Goal: Task Accomplishment & Management: Use online tool/utility

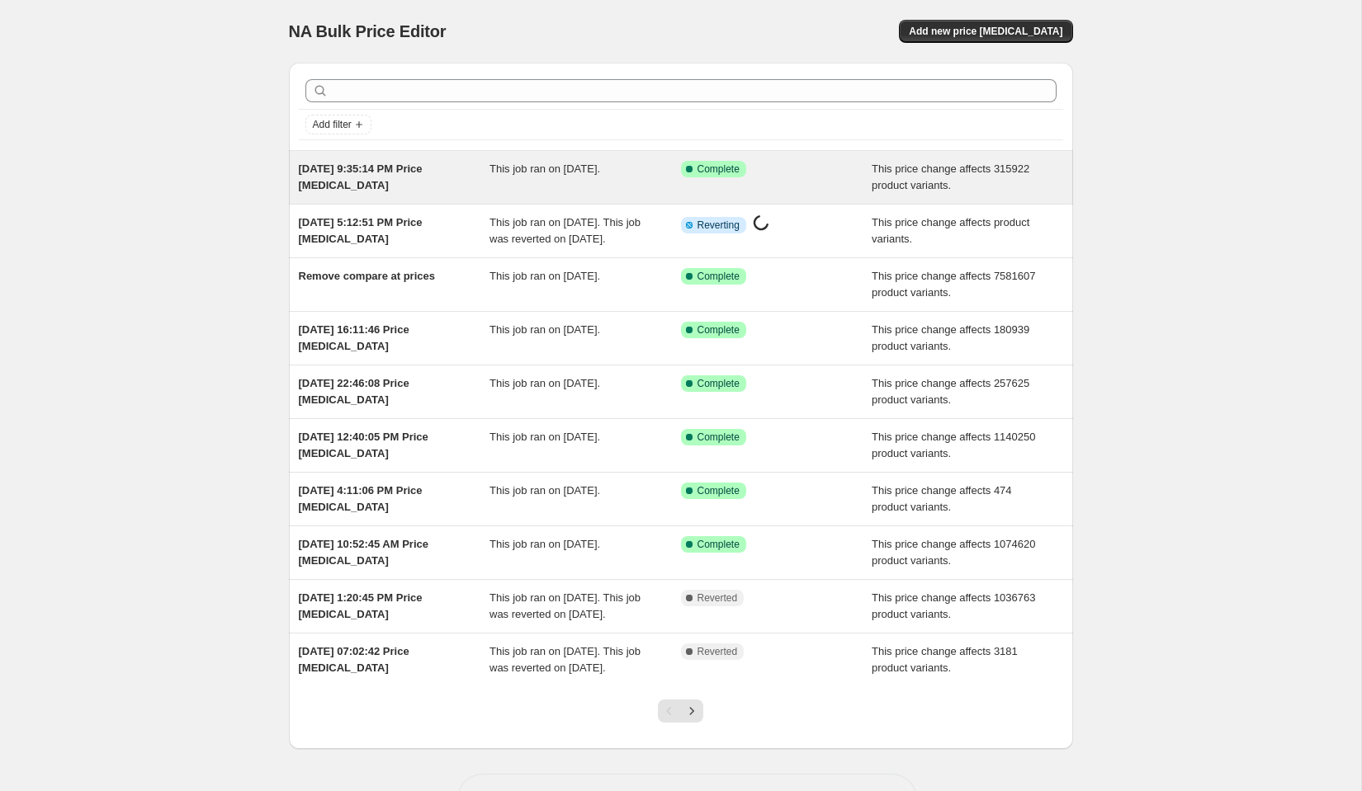
click at [637, 187] on div "This job ran on [DATE]." at bounding box center [584, 177] width 191 height 33
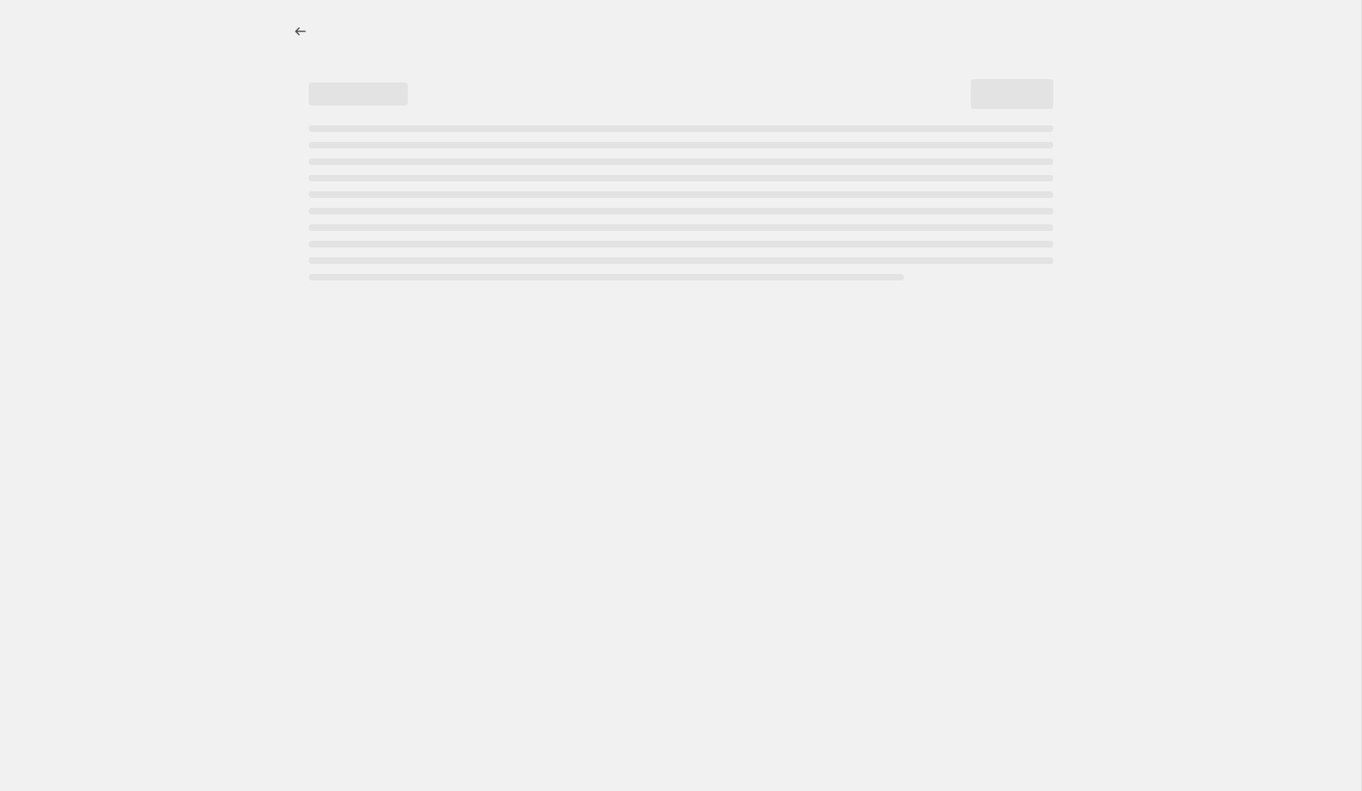
select select "no_change"
select select "pp"
select select "tag"
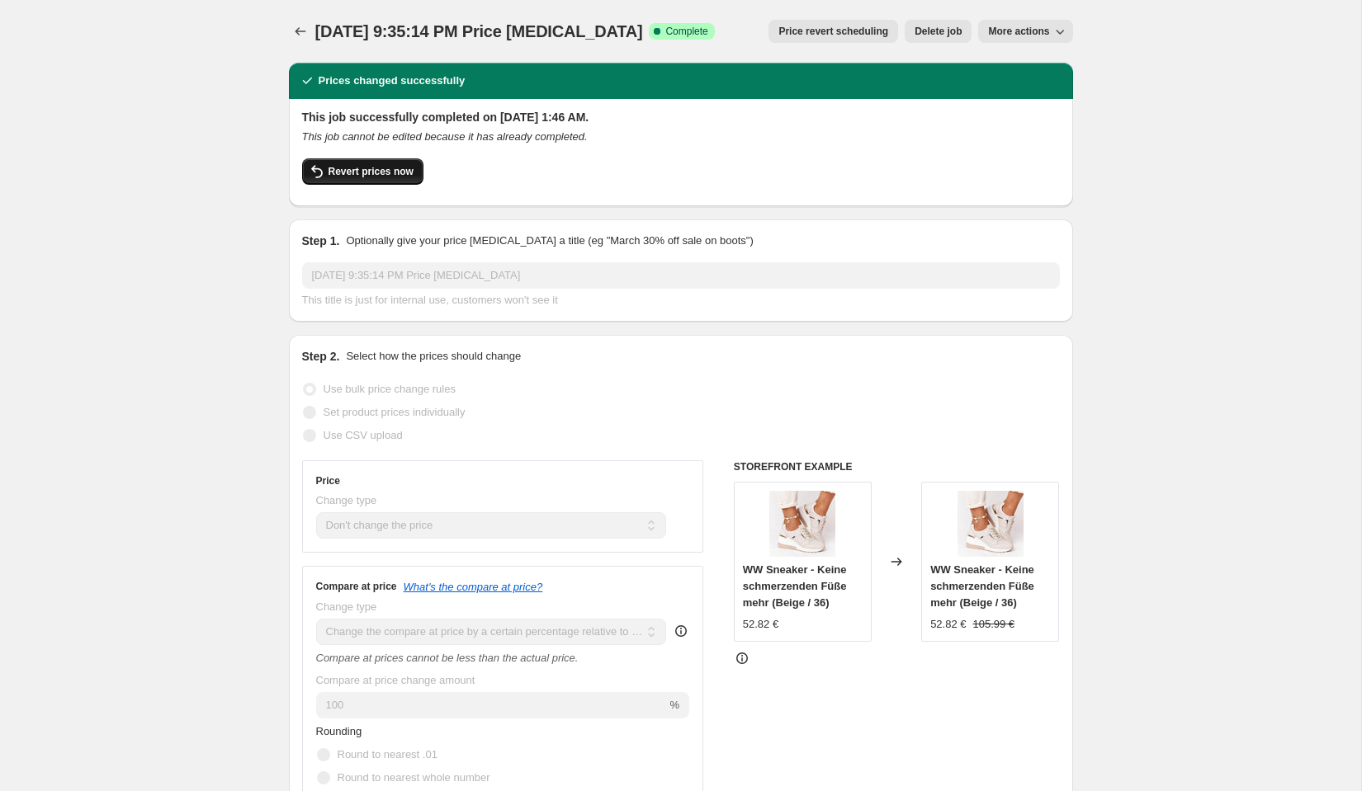
click at [398, 182] on button "Revert prices now" at bounding box center [362, 171] width 121 height 26
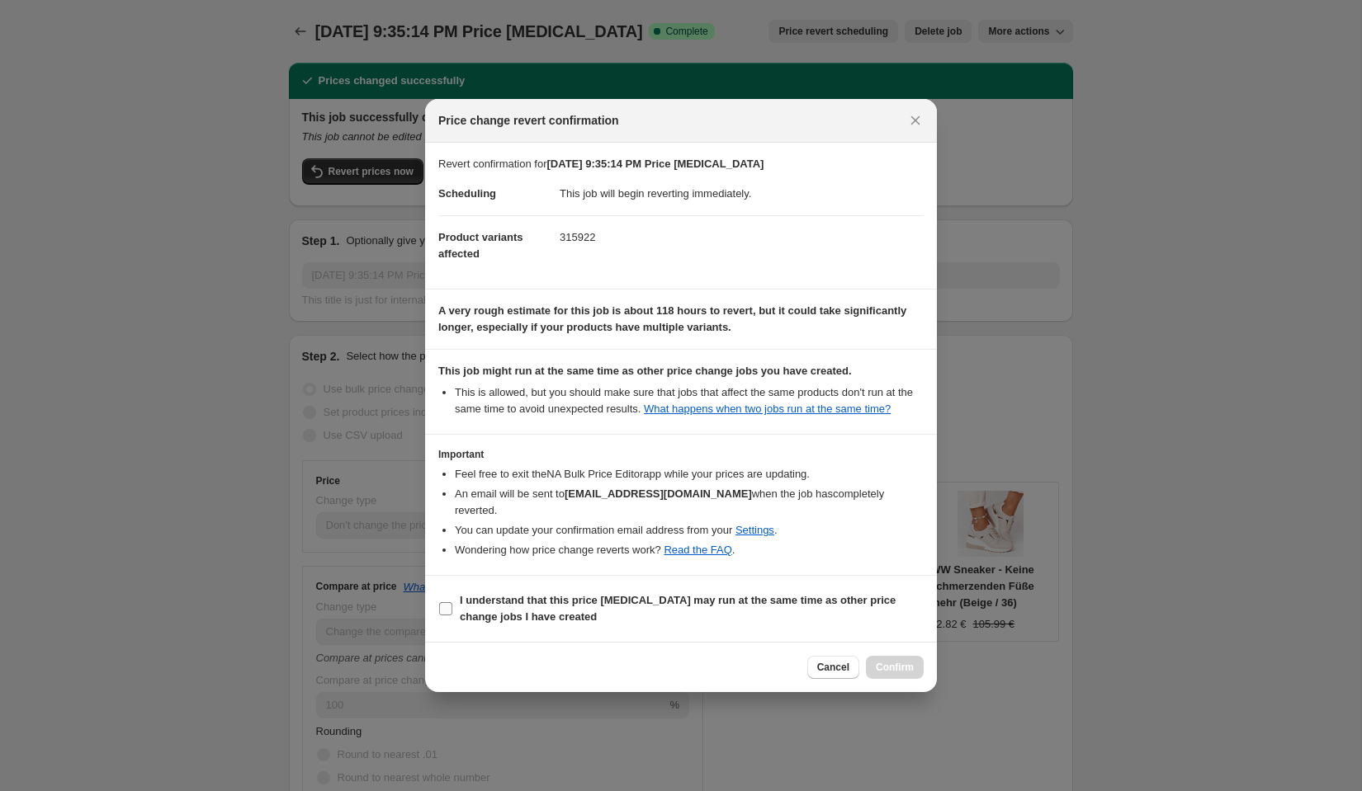
click at [687, 604] on b "I understand that this price change job may run at the same time as other price…" at bounding box center [678, 608] width 436 height 29
click at [452, 604] on input "I understand that this price change job may run at the same time as other price…" at bounding box center [445, 608] width 13 height 13
checkbox input "true"
click at [896, 674] on span "Confirm" at bounding box center [895, 667] width 38 height 13
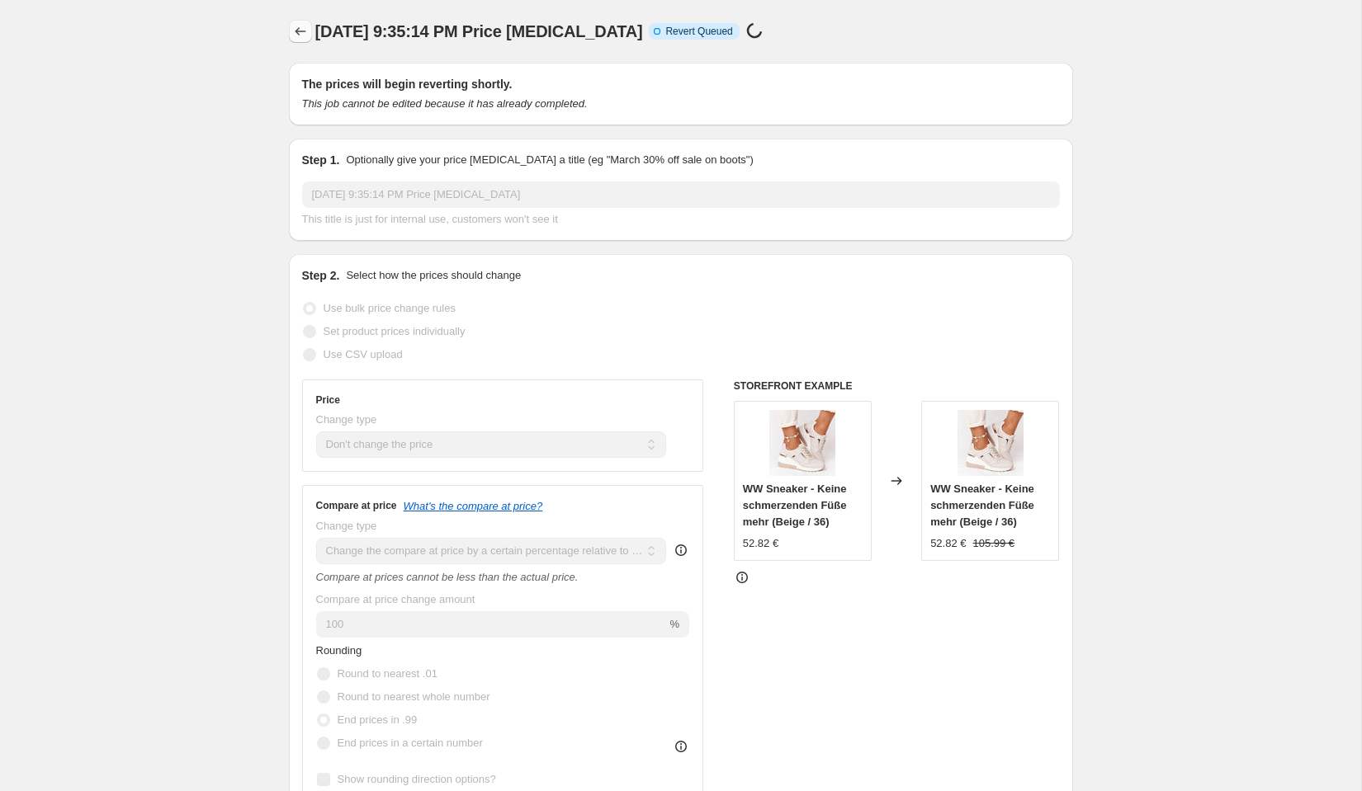
click at [307, 35] on icon "Price change jobs" at bounding box center [300, 31] width 17 height 17
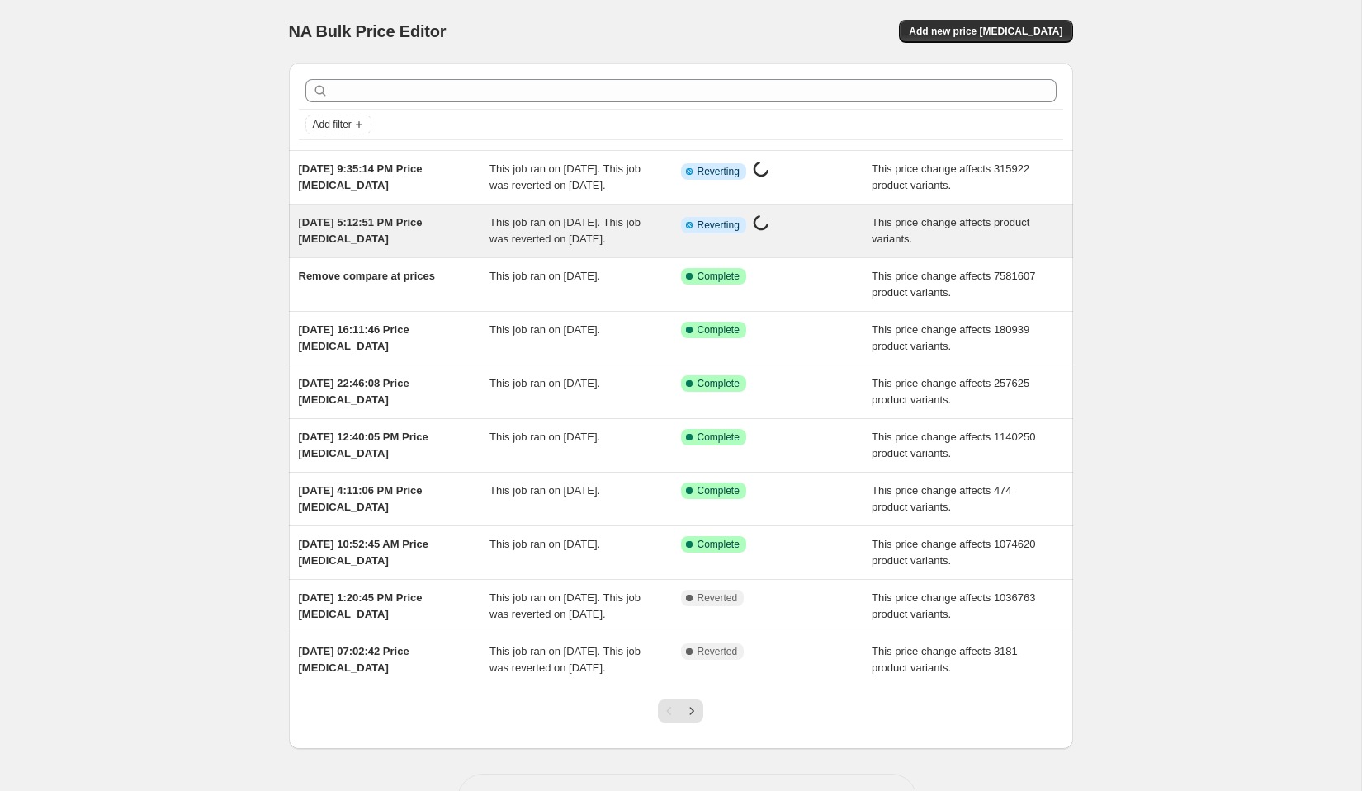
click at [631, 245] on span "This job ran on [DATE]. This job was reverted on [DATE]." at bounding box center [564, 230] width 151 height 29
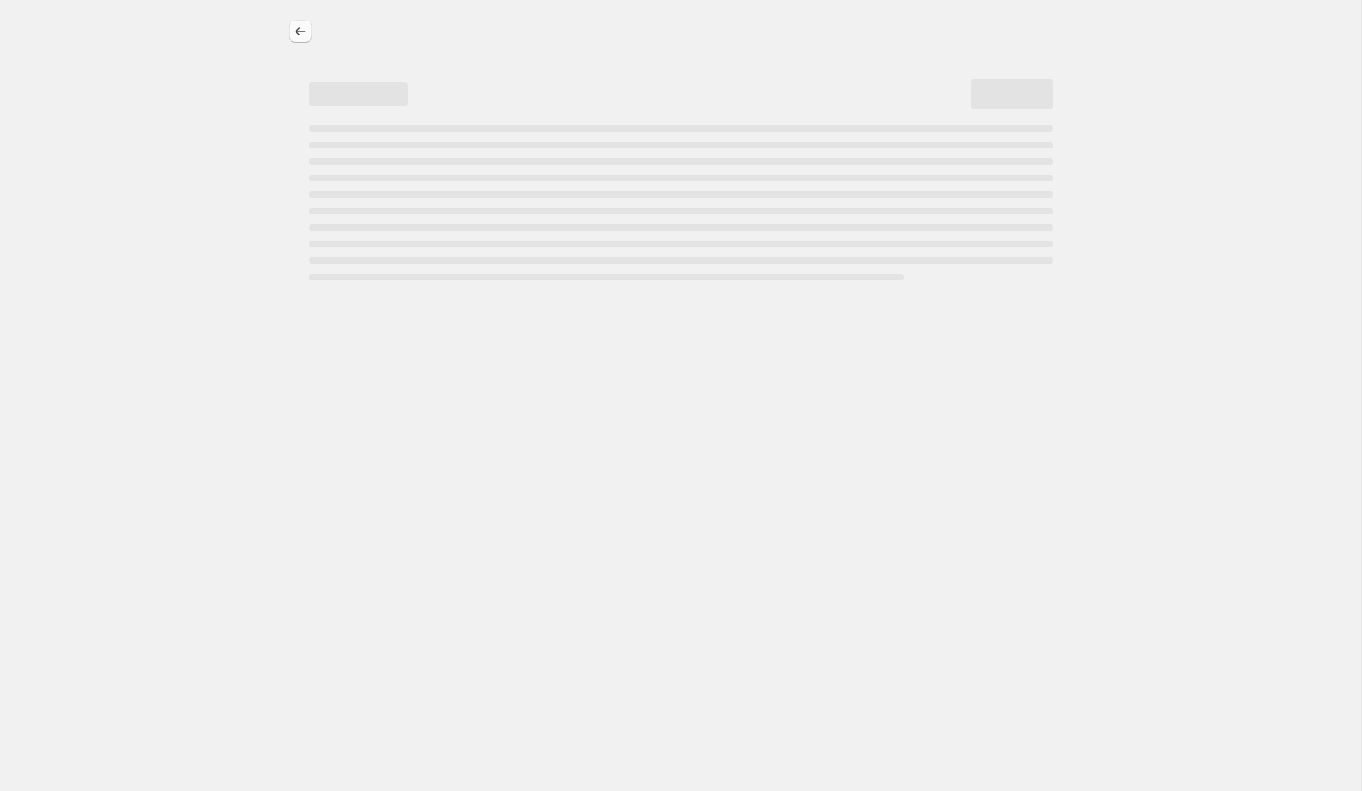
click at [302, 31] on icon "Price change jobs" at bounding box center [300, 31] width 17 height 17
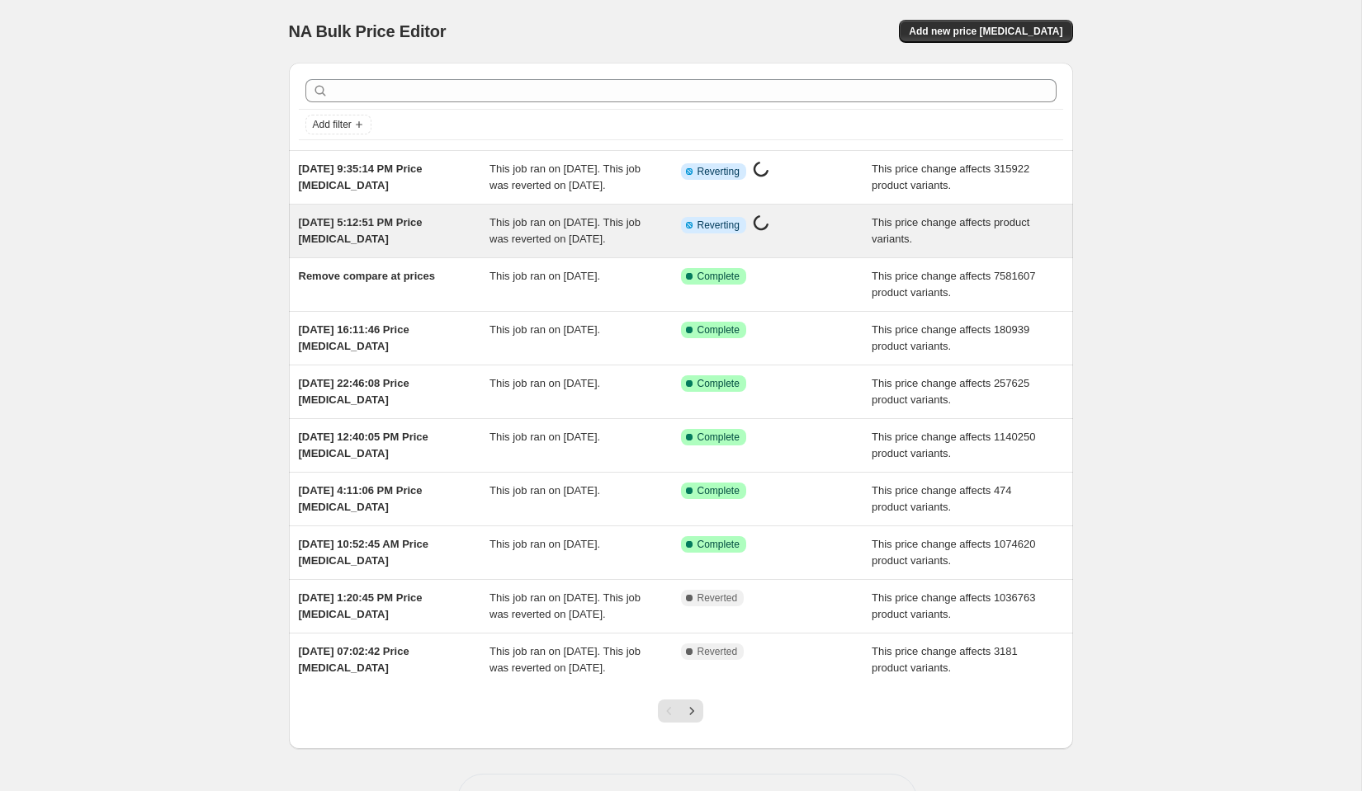
click at [510, 245] on span "This job ran on [DATE]. This job was reverted on [DATE]." at bounding box center [564, 230] width 151 height 29
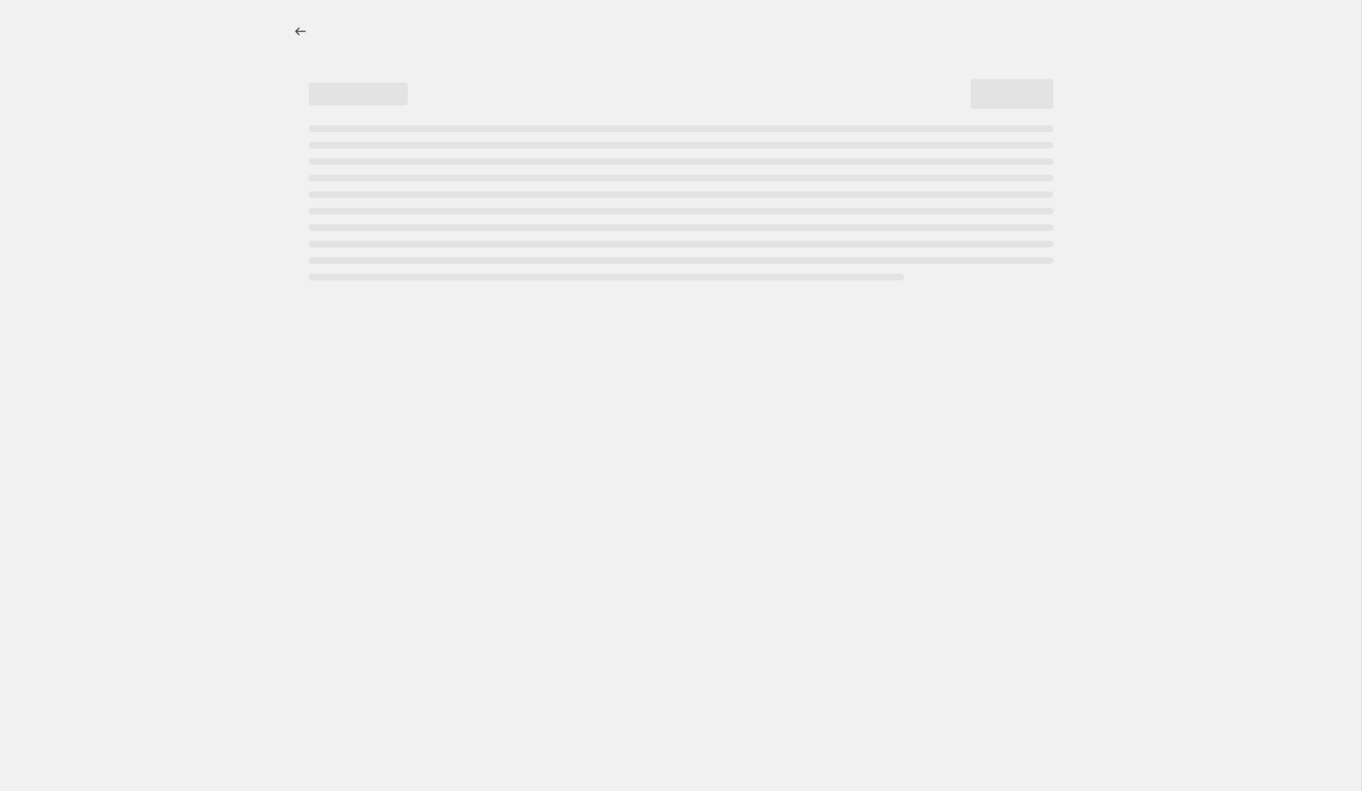
select select "percentage"
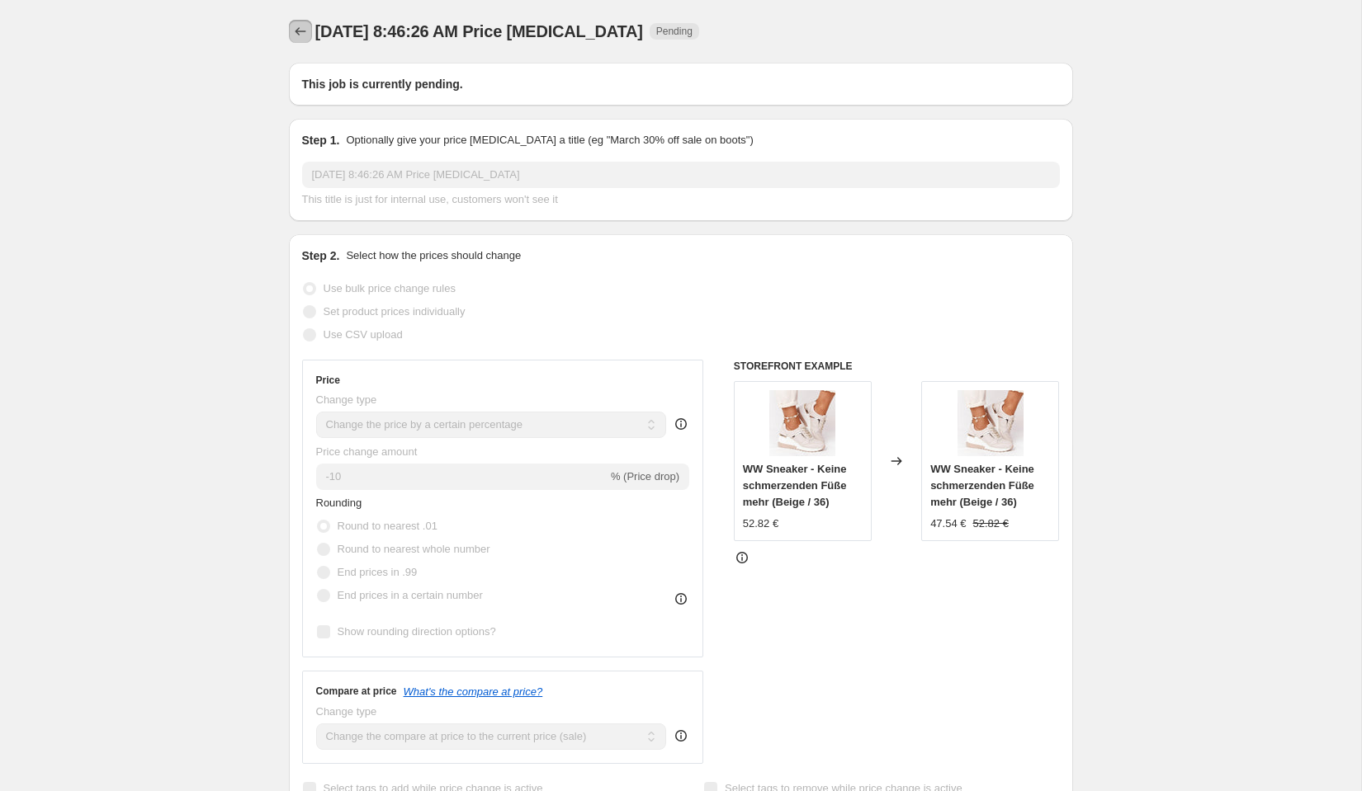
click at [309, 29] on button "Price change jobs" at bounding box center [300, 31] width 23 height 23
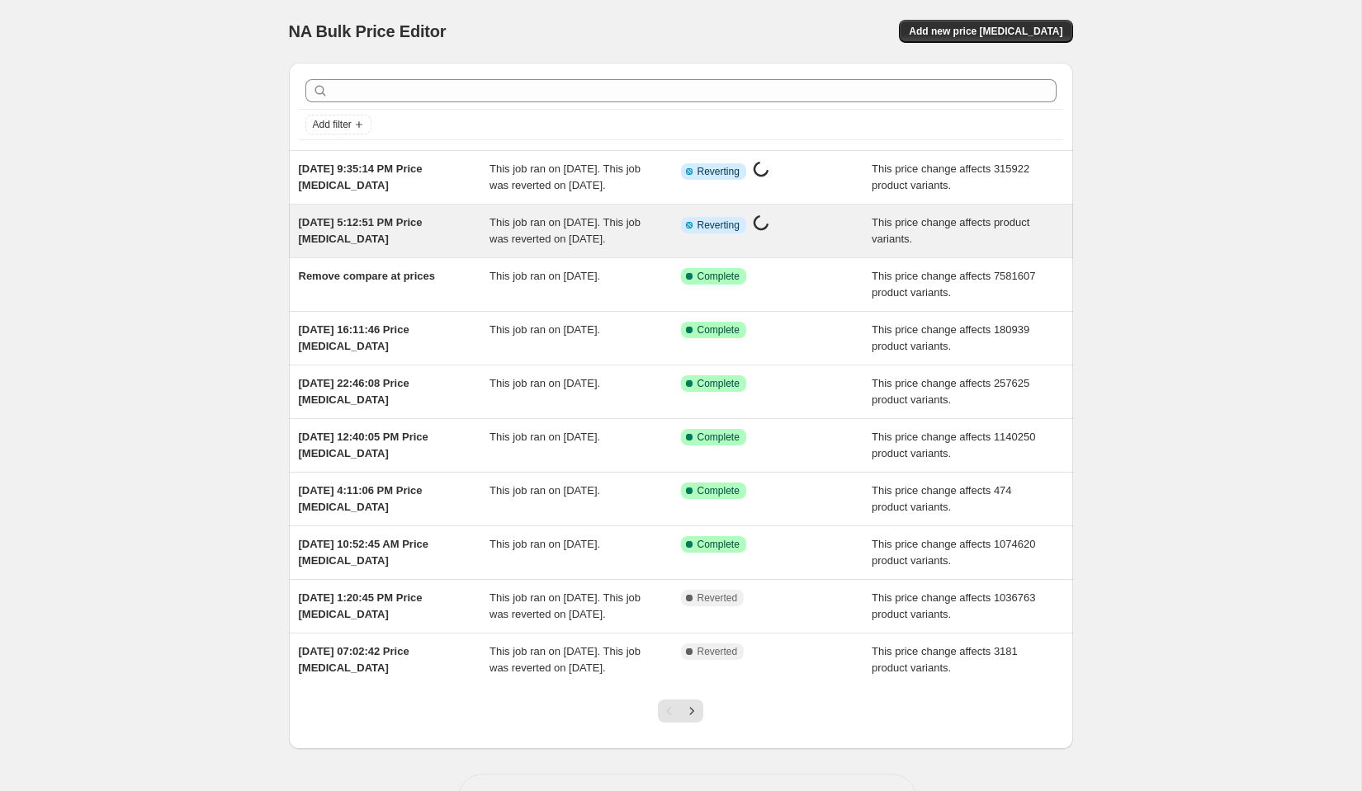
click at [479, 239] on div "[DATE] 5:12:51 PM Price [MEDICAL_DATA]" at bounding box center [394, 231] width 191 height 33
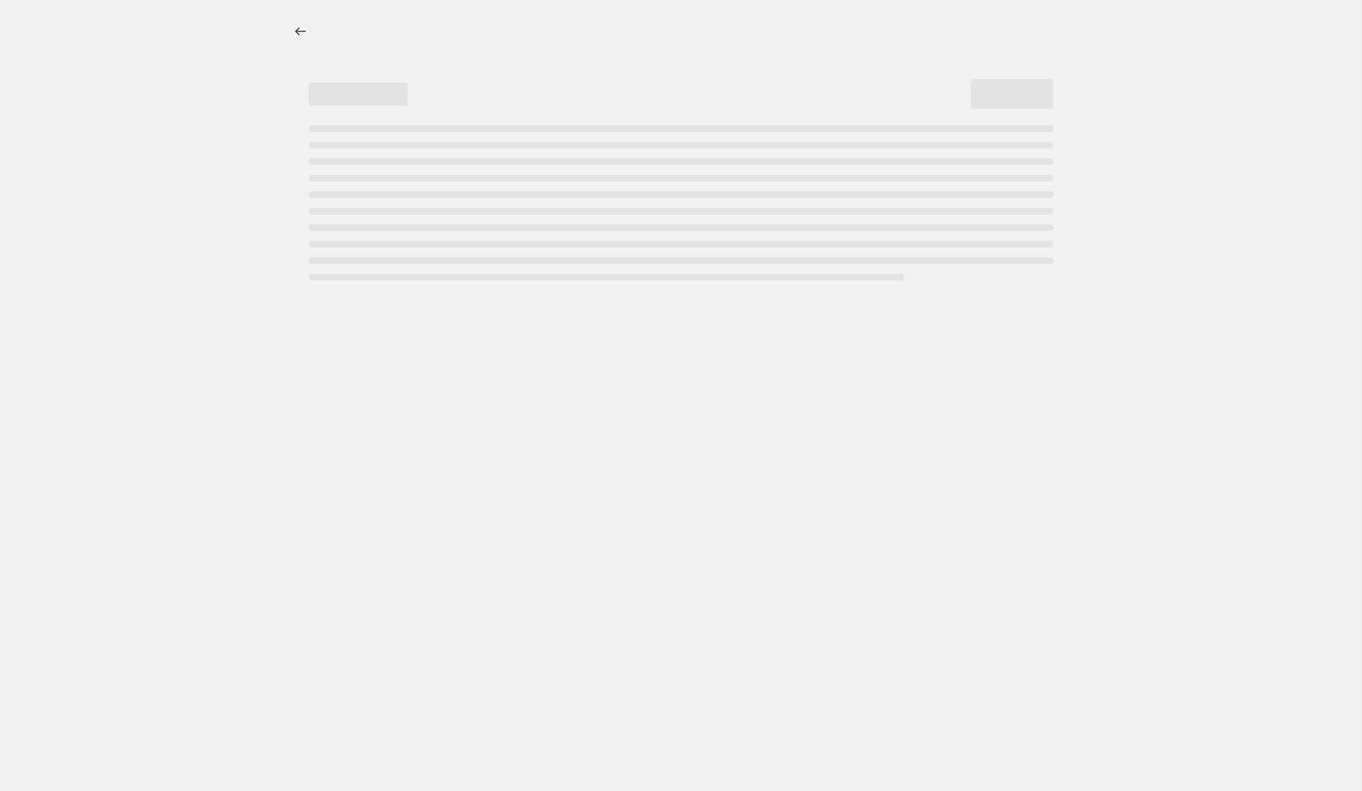
select select "percentage"
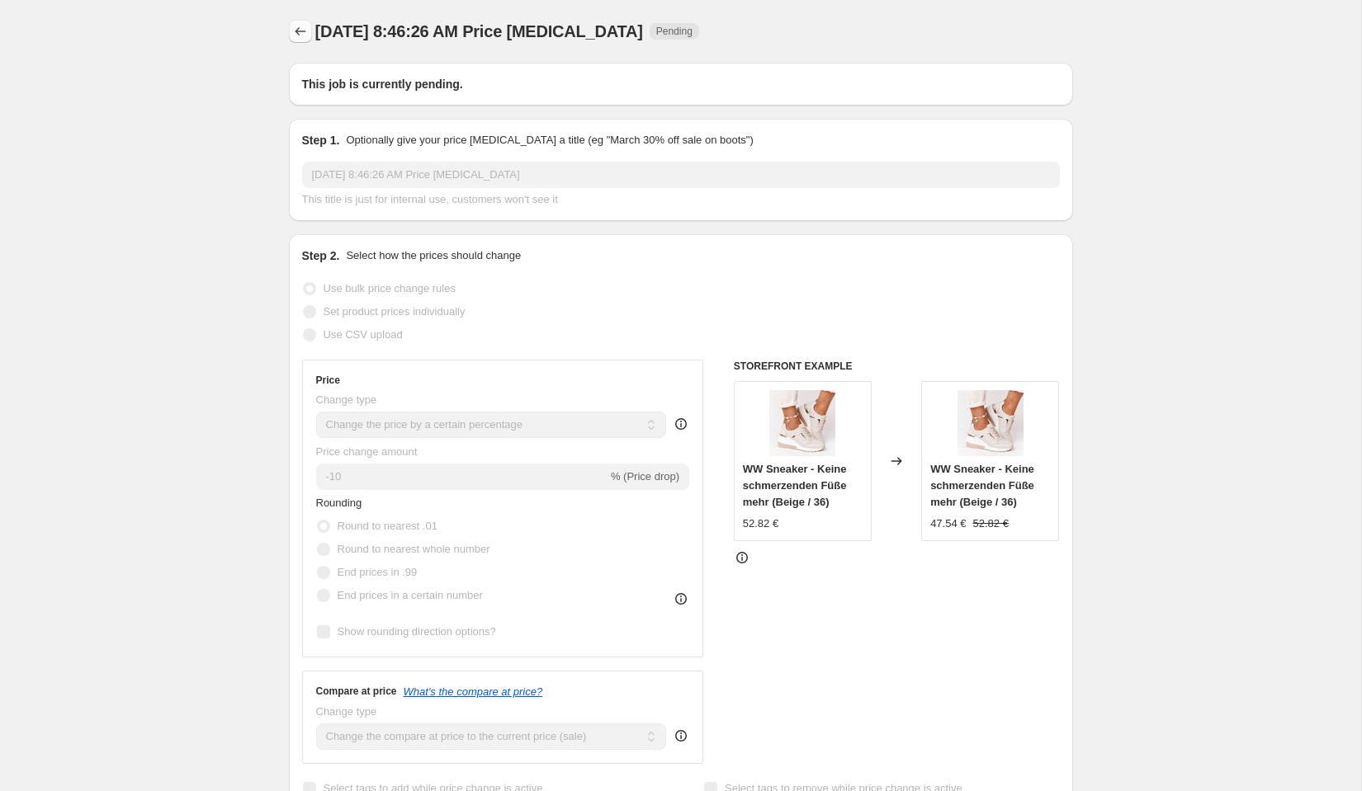
click at [290, 31] on button "Price change jobs" at bounding box center [300, 31] width 23 height 23
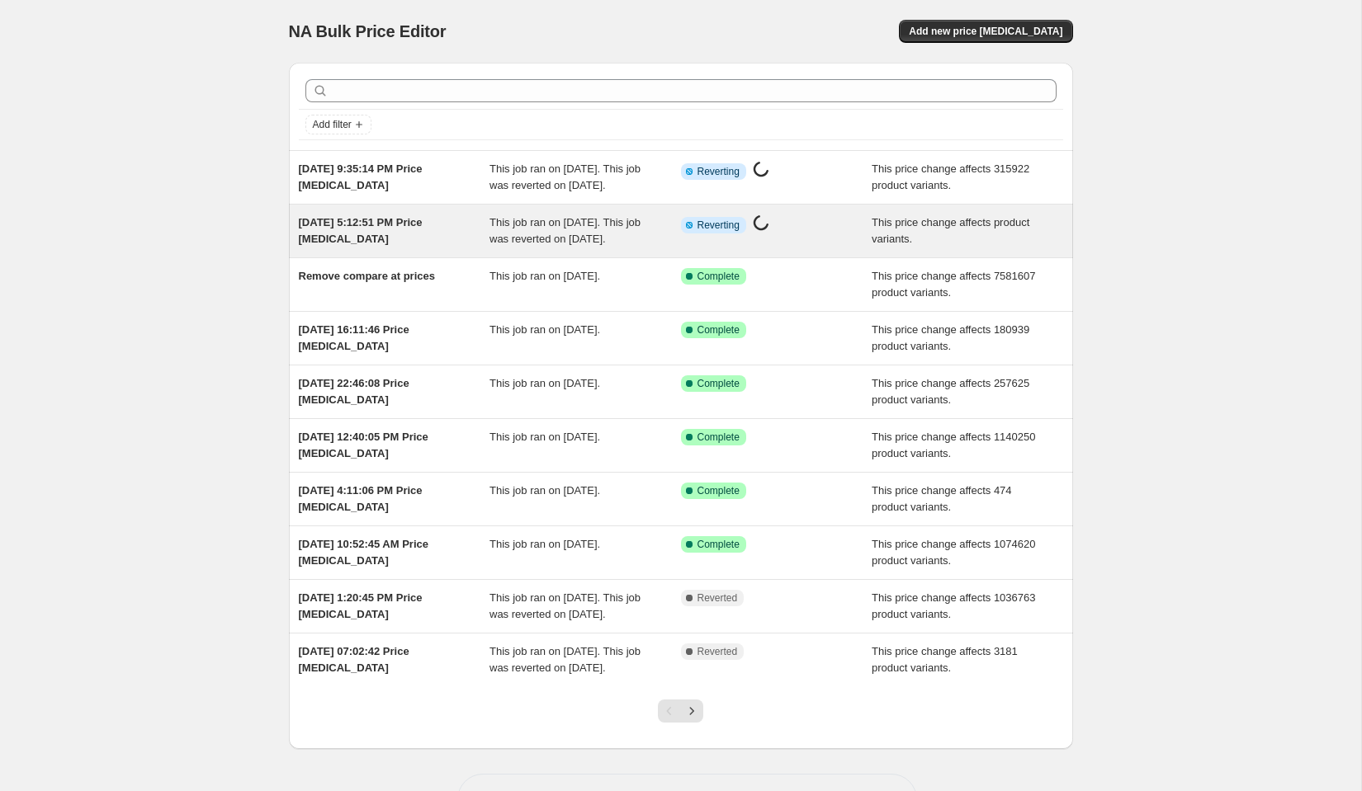
click at [631, 225] on div "[DATE] 5:12:51 PM Price [MEDICAL_DATA] This job ran on [DATE]. This job was rev…" at bounding box center [681, 231] width 784 height 53
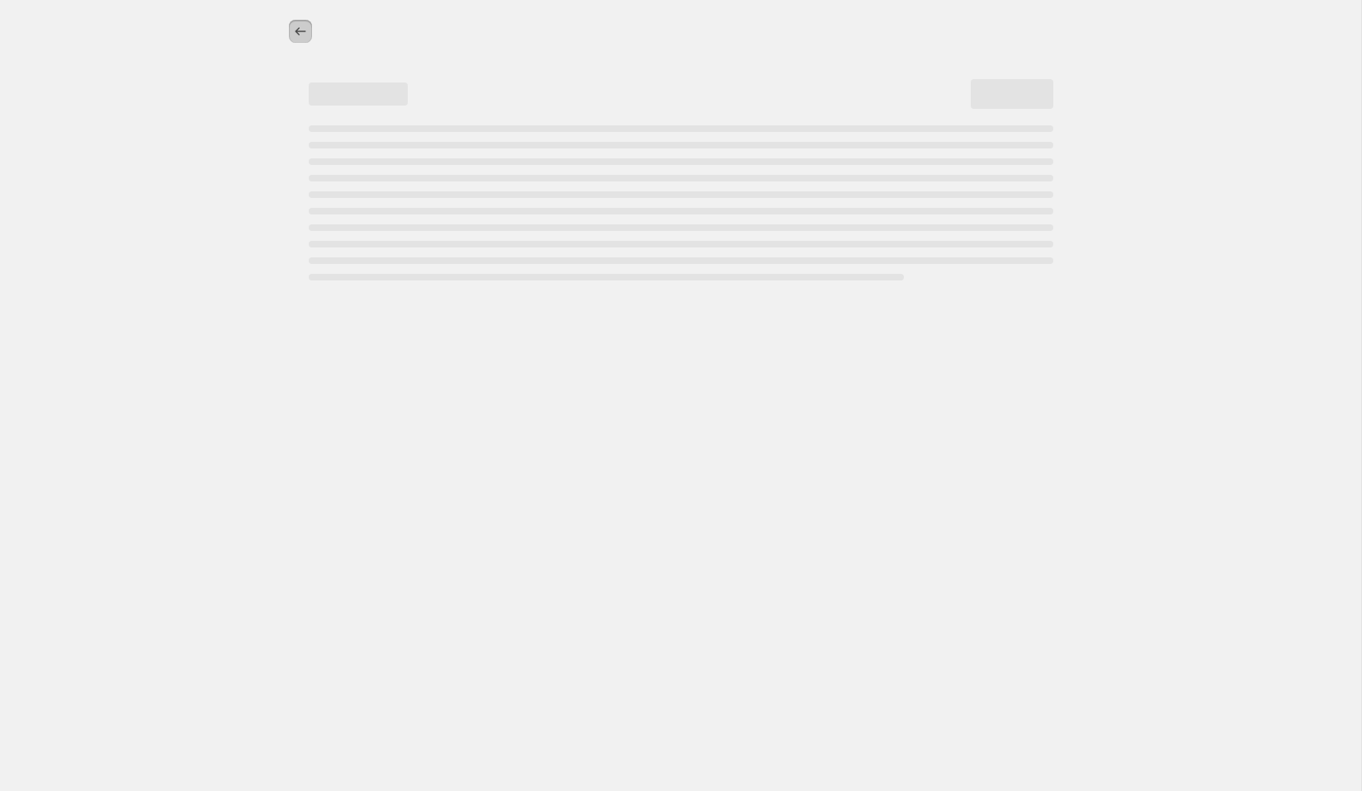
click at [300, 31] on icon "Price change jobs" at bounding box center [300, 31] width 17 height 17
